Goal: Check status: Check status

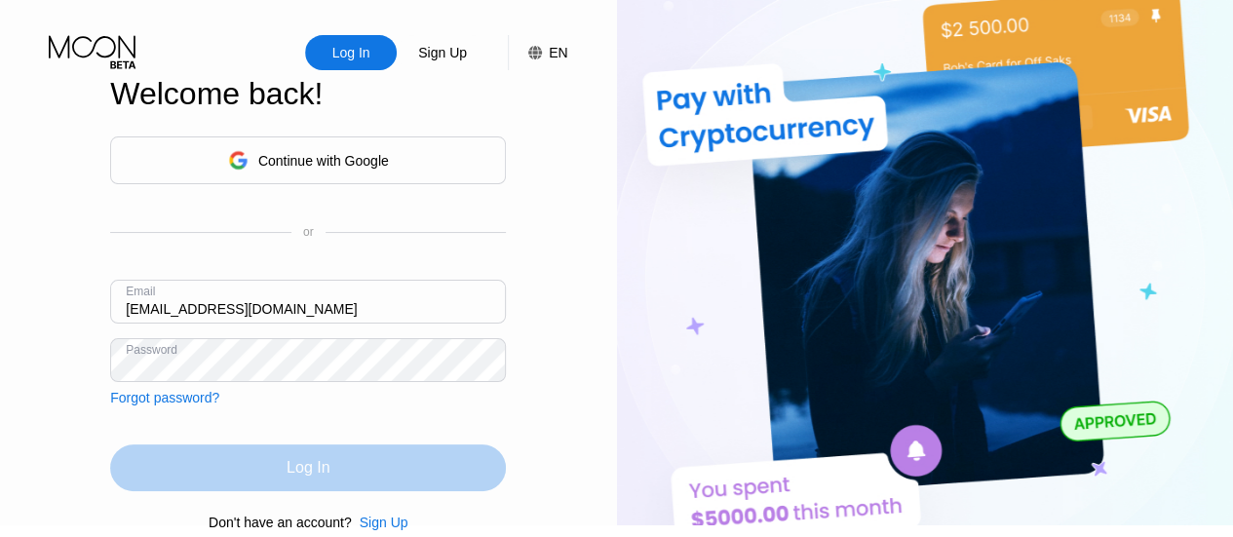
click at [297, 491] on div "Log In" at bounding box center [308, 467] width 396 height 47
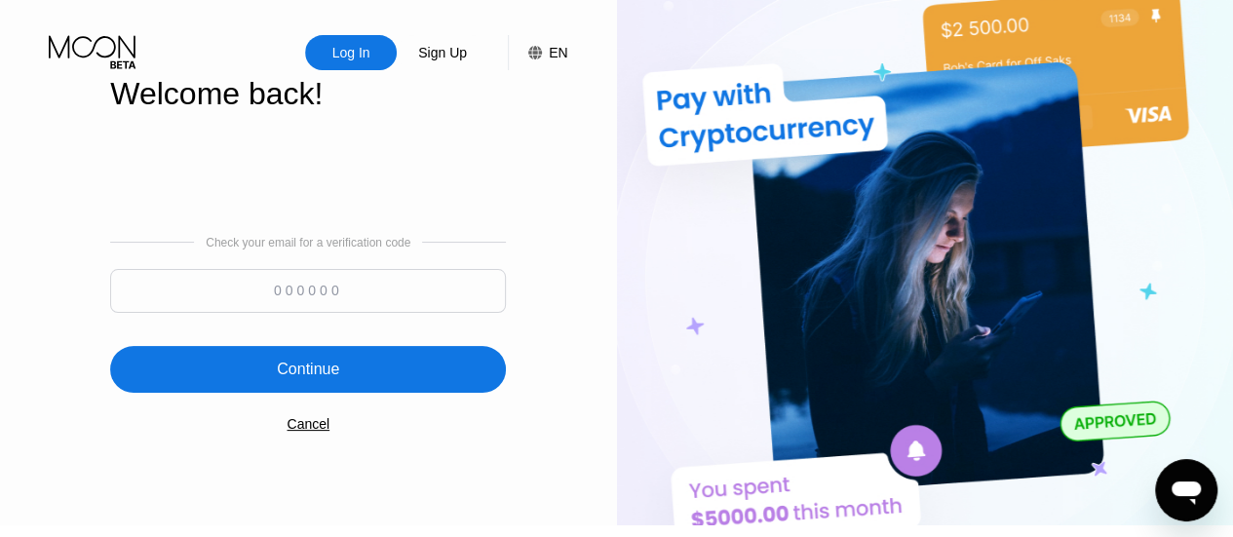
click at [214, 299] on input at bounding box center [308, 291] width 396 height 44
type input "799761"
click at [330, 355] on div "Continue" at bounding box center [308, 369] width 396 height 47
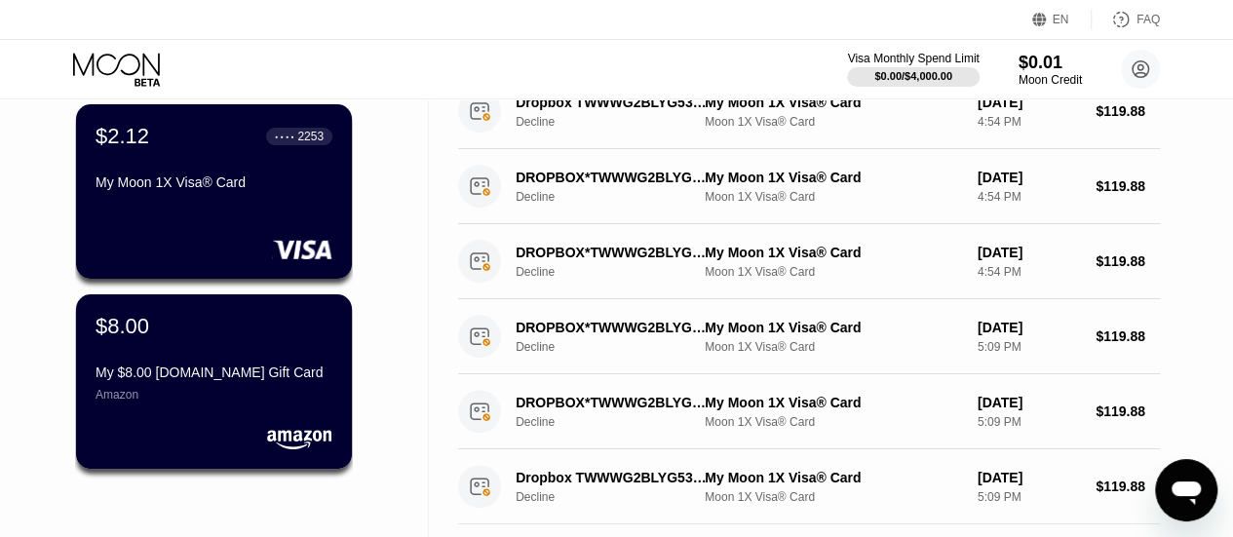
scroll to position [48, 0]
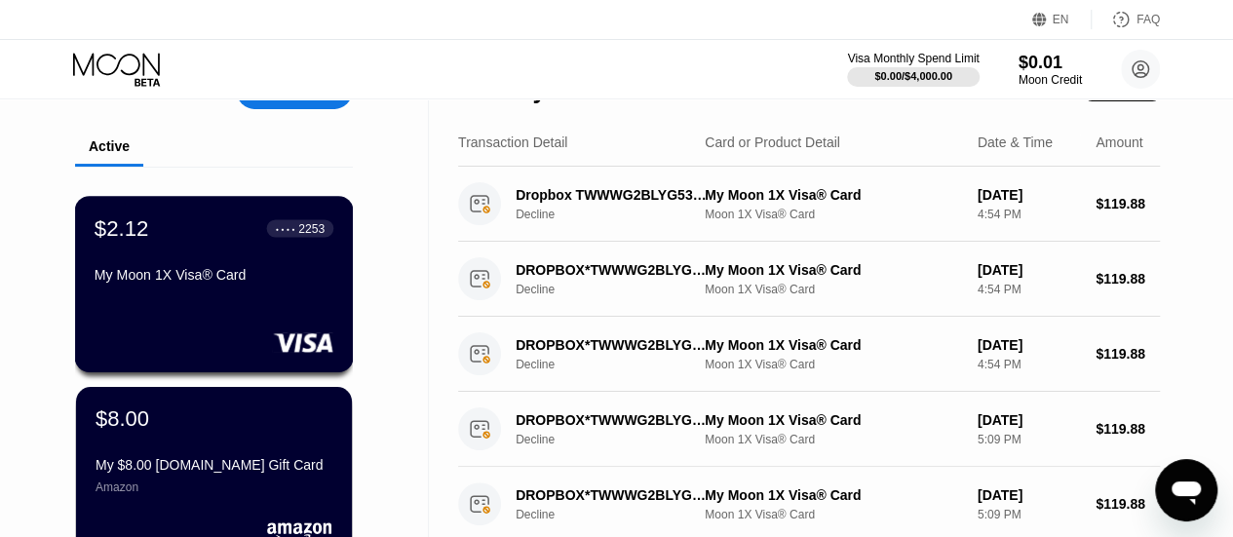
click at [240, 276] on div "My Moon 1X Visa® Card" at bounding box center [214, 275] width 239 height 16
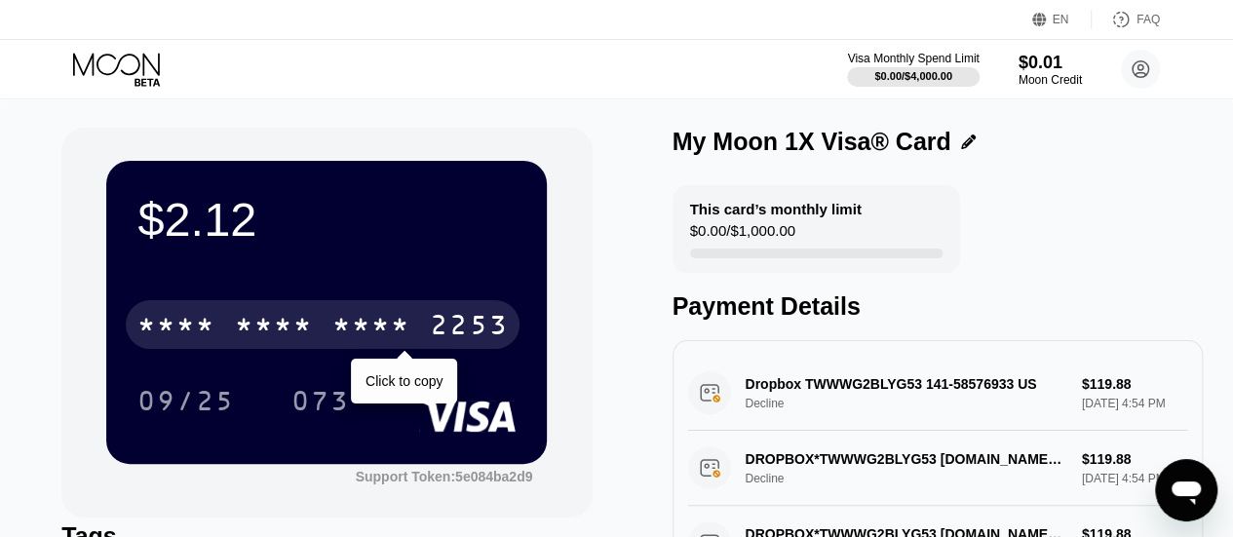
click at [383, 336] on div "* * * *" at bounding box center [371, 327] width 78 height 31
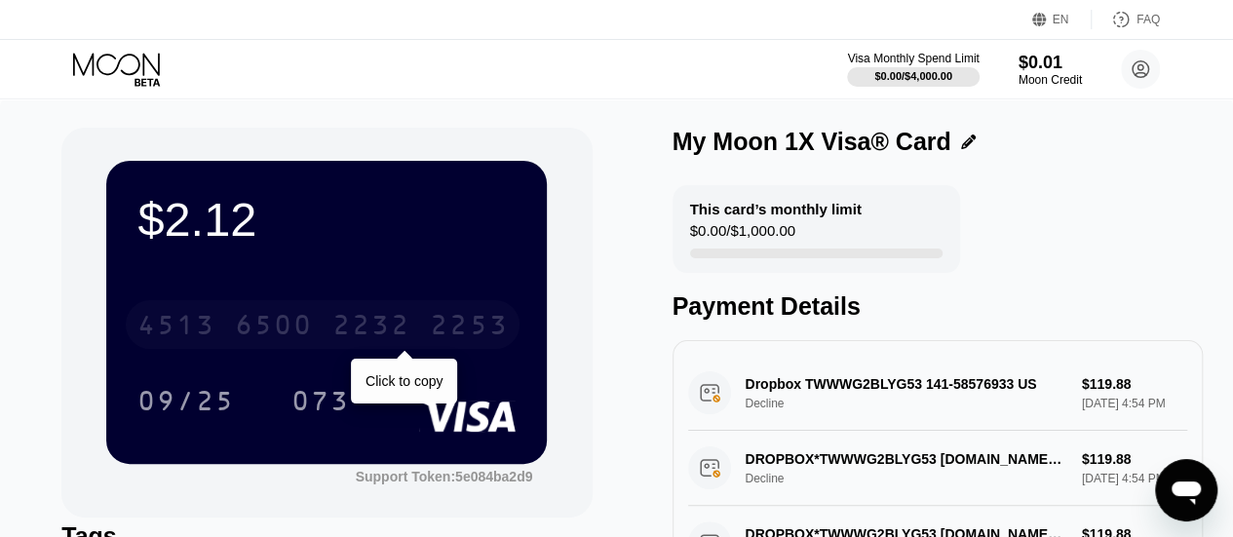
click at [300, 314] on div "4513 6500 2232 2253" at bounding box center [323, 324] width 394 height 49
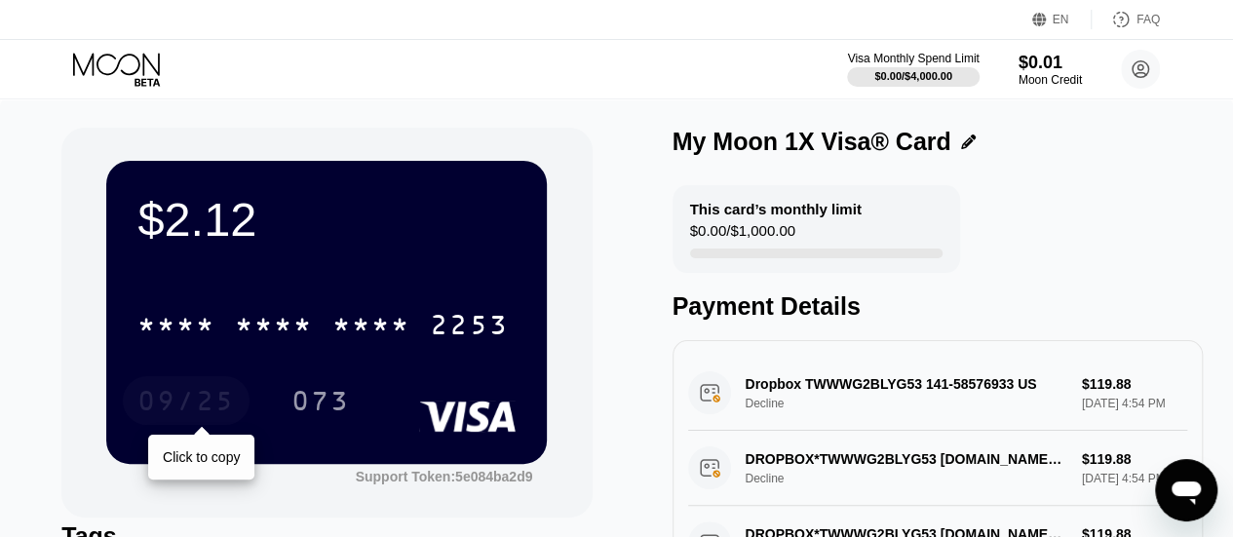
click at [185, 390] on div "09/25" at bounding box center [186, 400] width 127 height 49
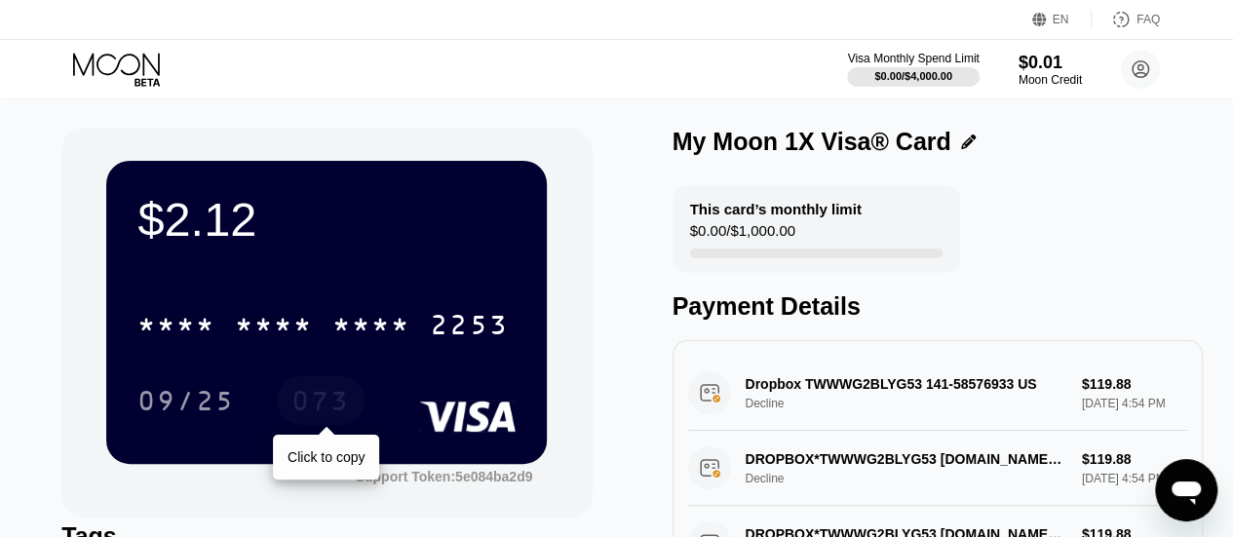
click at [334, 401] on div "073" at bounding box center [320, 403] width 58 height 31
click at [1035, 282] on div "This card’s monthly limit $0.00 / $1,000.00 Payment Details" at bounding box center [937, 252] width 530 height 135
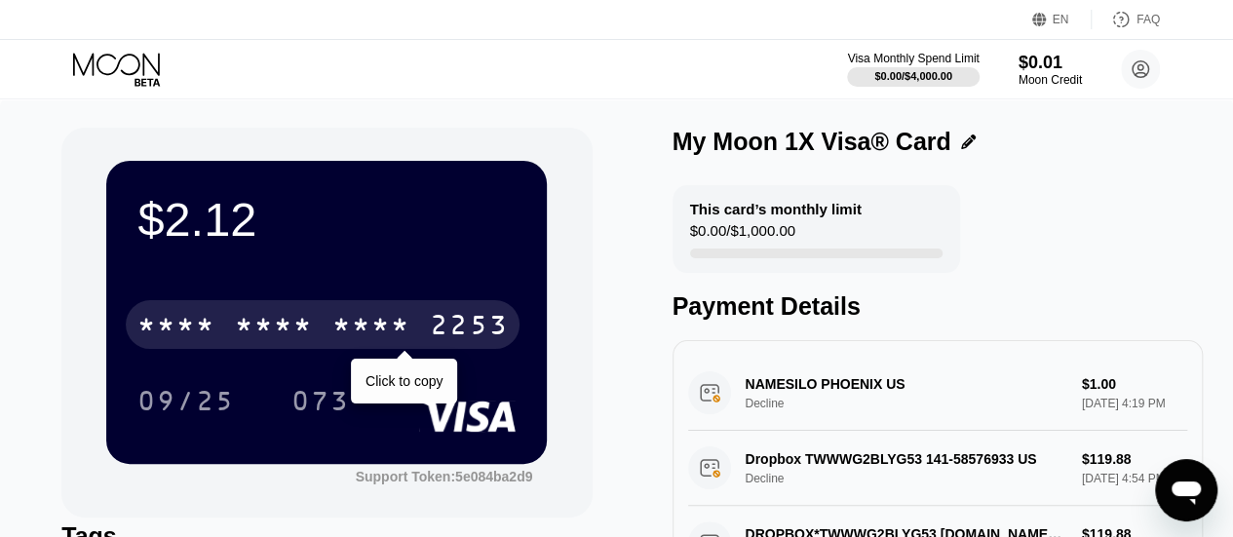
click at [257, 319] on div "* * * *" at bounding box center [274, 327] width 78 height 31
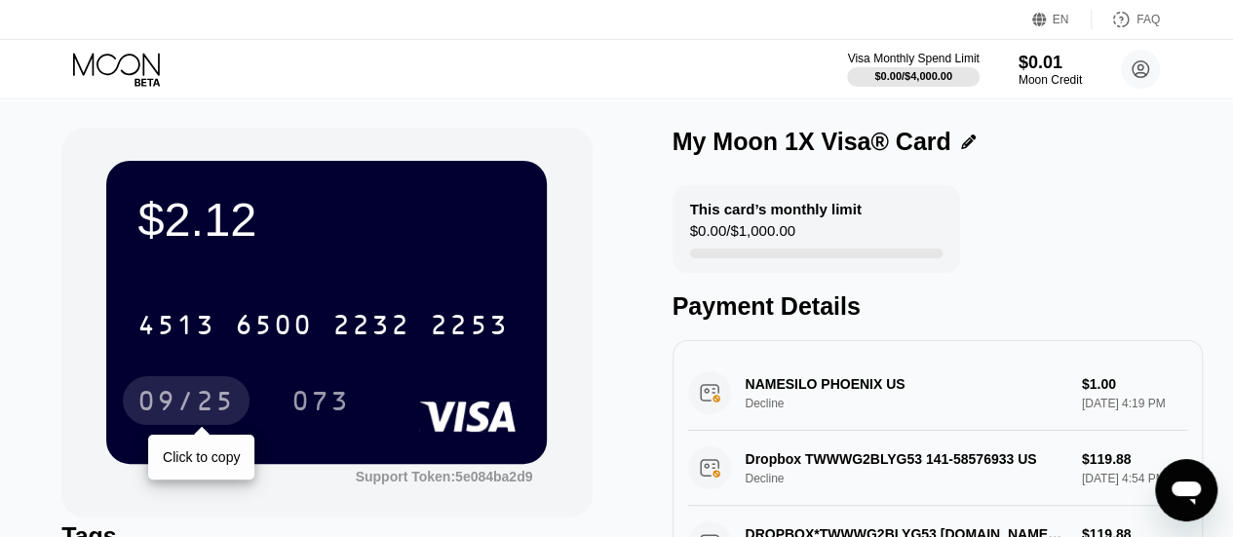
click at [193, 408] on div "09/25" at bounding box center [185, 403] width 97 height 31
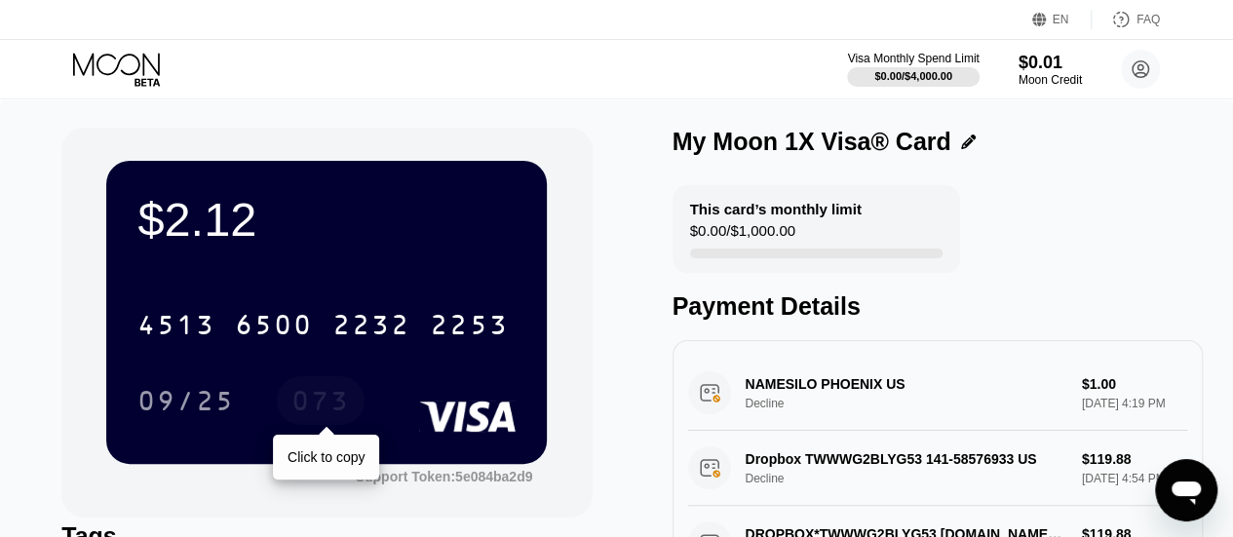
click at [329, 410] on div "073" at bounding box center [320, 403] width 58 height 31
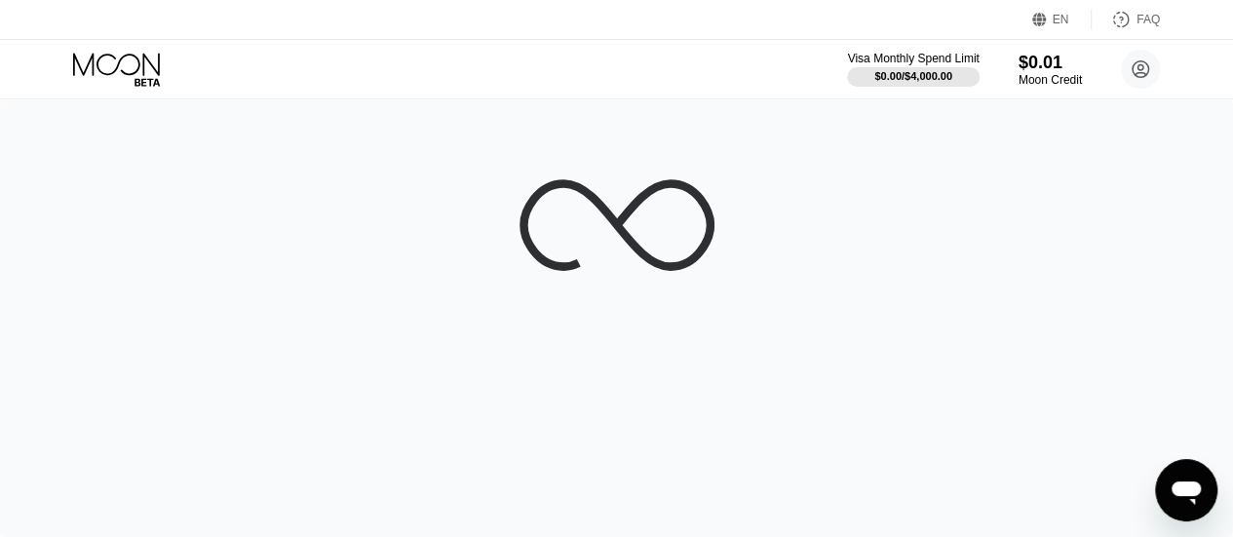
click at [1169, 350] on div at bounding box center [616, 317] width 1233 height 439
